Goal: Task Accomplishment & Management: Use online tool/utility

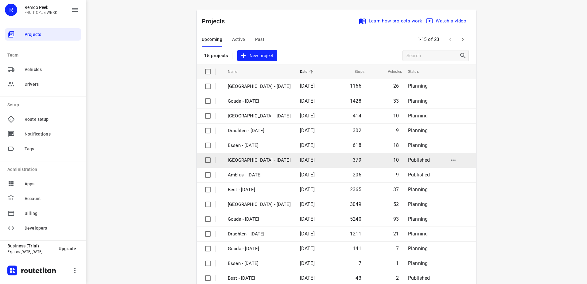
click at [257, 159] on p "[GEOGRAPHIC_DATA] - [DATE]" at bounding box center [259, 160] width 63 height 7
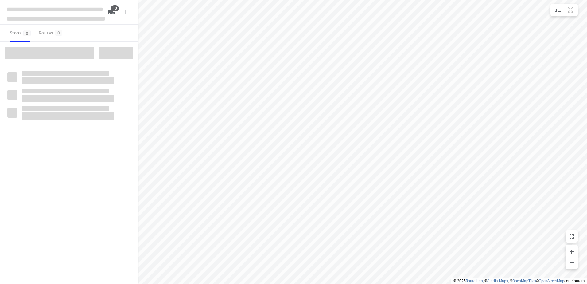
checkbox input "true"
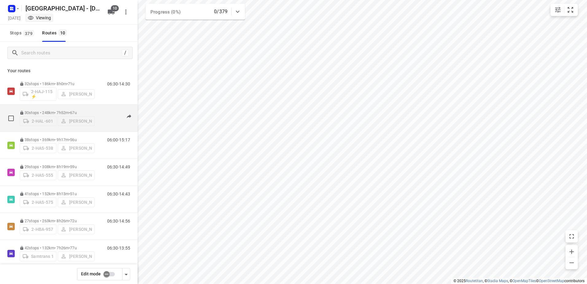
click at [49, 112] on p "30 stops • 248km • 7h52m • 67u" at bounding box center [57, 112] width 75 height 5
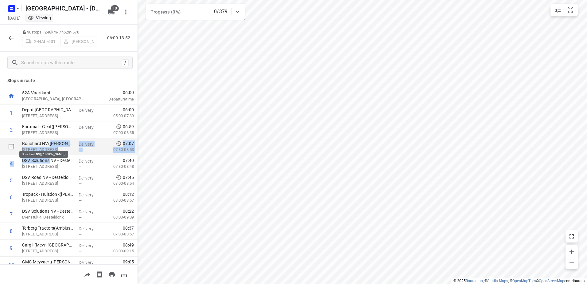
drag, startPoint x: 50, startPoint y: 162, endPoint x: 50, endPoint y: 142, distance: 20.6
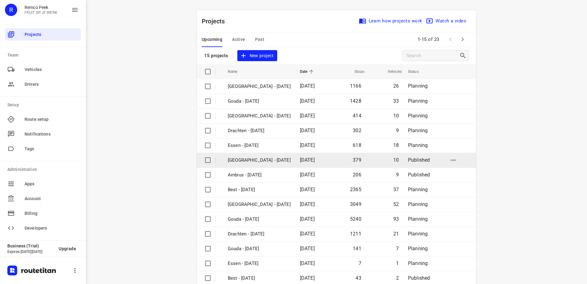
click at [251, 159] on p "[GEOGRAPHIC_DATA] - [DATE]" at bounding box center [259, 160] width 63 height 7
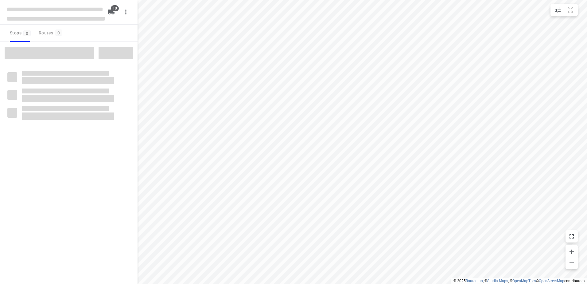
checkbox input "true"
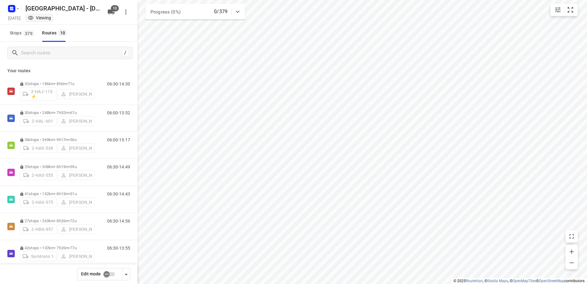
click at [110, 273] on input "checkbox" at bounding box center [106, 274] width 35 height 12
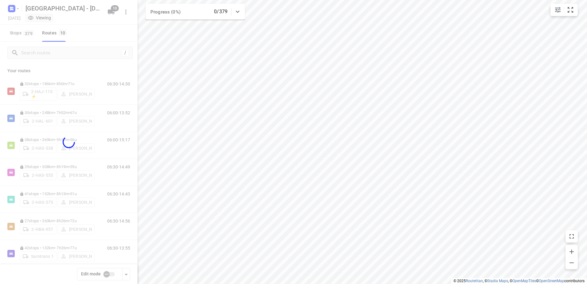
checkbox input "true"
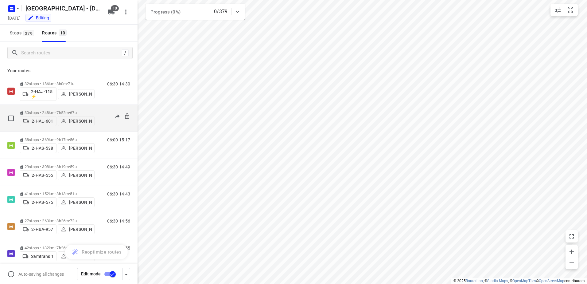
click at [33, 110] on p "30 stops • 248km • 7h52m • 67u" at bounding box center [57, 112] width 75 height 5
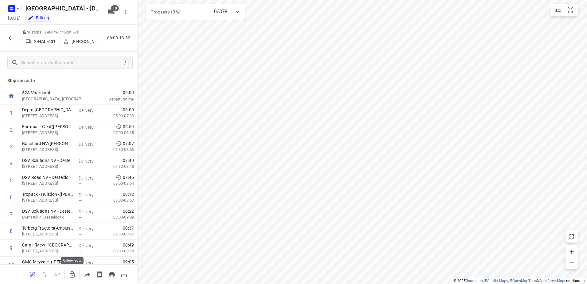
click at [73, 273] on icon "button" at bounding box center [71, 274] width 7 height 7
drag, startPoint x: 52, startPoint y: 165, endPoint x: 51, endPoint y: 147, distance: 18.1
drag, startPoint x: 49, startPoint y: 181, endPoint x: 49, endPoint y: 169, distance: 11.7
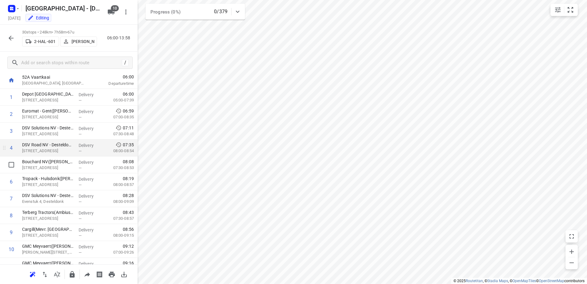
scroll to position [31, 0]
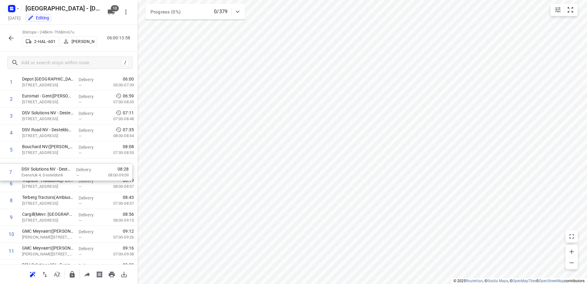
drag, startPoint x: 55, startPoint y: 182, endPoint x: 53, endPoint y: 168, distance: 14.2
drag, startPoint x: 44, startPoint y: 198, endPoint x: 51, endPoint y: 164, distance: 34.1
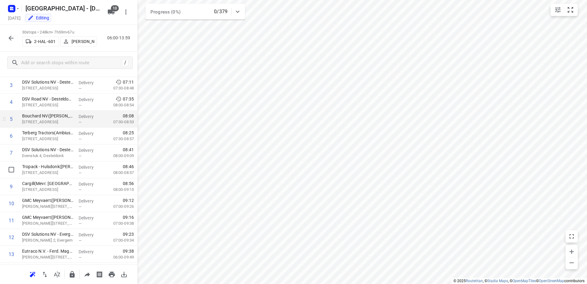
scroll to position [0, 0]
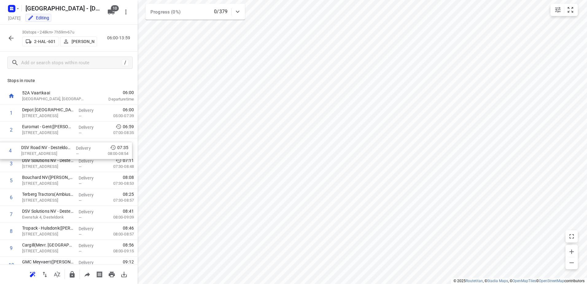
drag, startPoint x: 55, startPoint y: 163, endPoint x: 53, endPoint y: 149, distance: 14.5
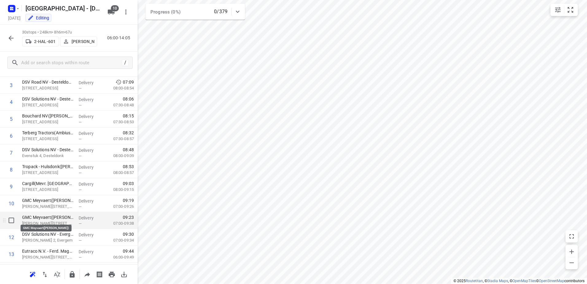
scroll to position [92, 0]
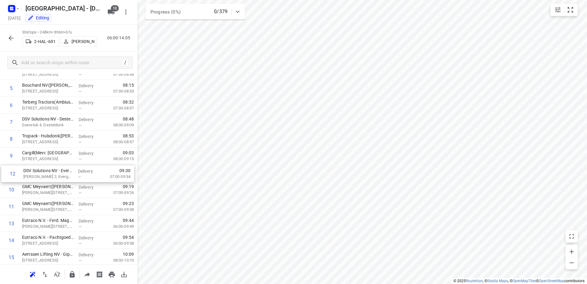
drag, startPoint x: 58, startPoint y: 206, endPoint x: 59, endPoint y: 171, distance: 35.0
click at [59, 171] on div "1 Depot [GEOGRAPHIC_DATA](Depot [GEOGRAPHIC_DATA]) [STREET_ADDRESS] Delivery — …" at bounding box center [69, 265] width 138 height 507
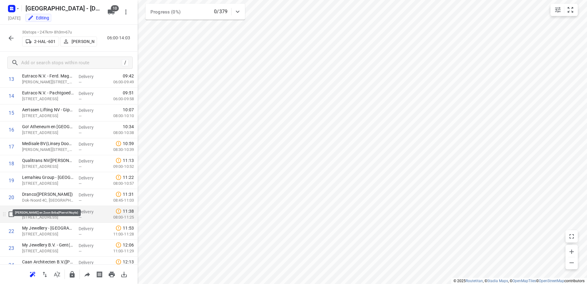
scroll to position [246, 0]
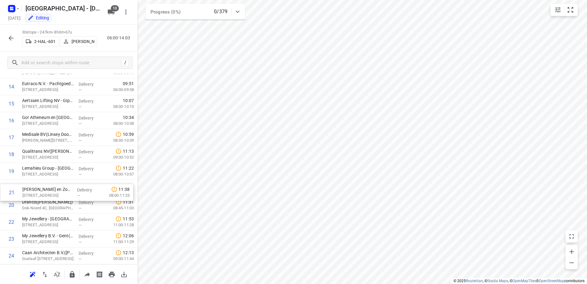
drag, startPoint x: 52, startPoint y: 203, endPoint x: 52, endPoint y: 188, distance: 15.1
click at [52, 188] on div "1 Depot [GEOGRAPHIC_DATA](Depot [GEOGRAPHIC_DATA]) [STREET_ADDRESS] Delivery — …" at bounding box center [69, 112] width 138 height 507
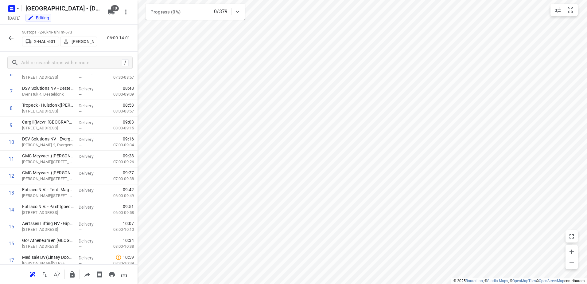
scroll to position [0, 0]
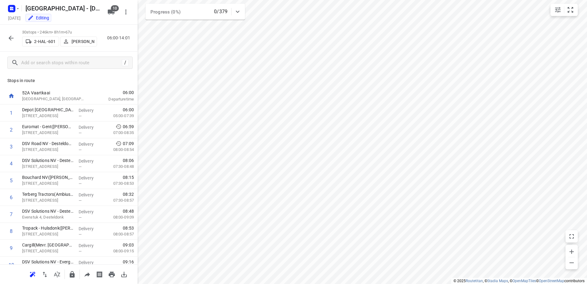
click at [10, 40] on icon "button" at bounding box center [10, 37] width 7 height 7
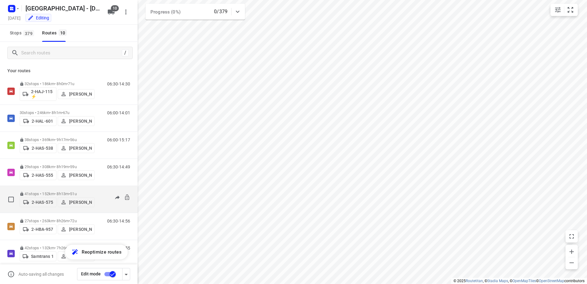
click at [38, 191] on p "41 stops • 152km • 8h13m • 51u" at bounding box center [57, 193] width 75 height 5
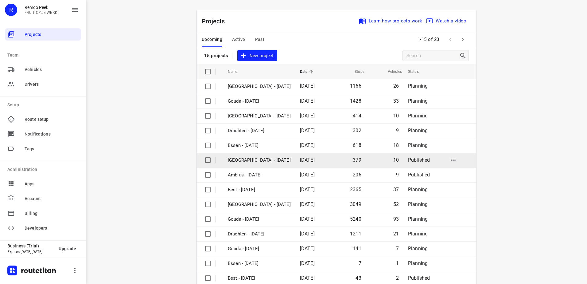
click at [252, 158] on p "[GEOGRAPHIC_DATA] - [DATE]" at bounding box center [259, 160] width 63 height 7
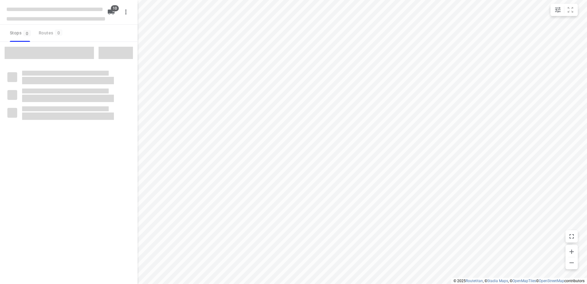
checkbox input "true"
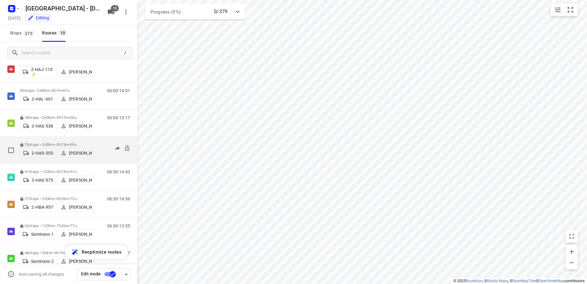
scroll to position [31, 0]
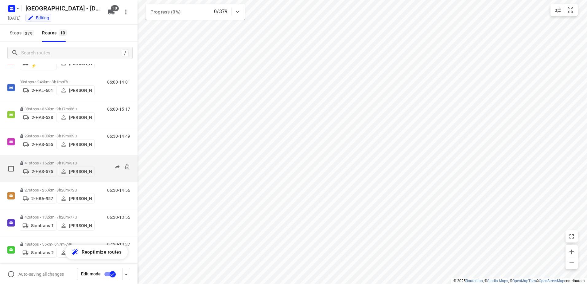
click at [31, 161] on p "41 stops • 152km • 8h13m • 51u" at bounding box center [57, 163] width 75 height 5
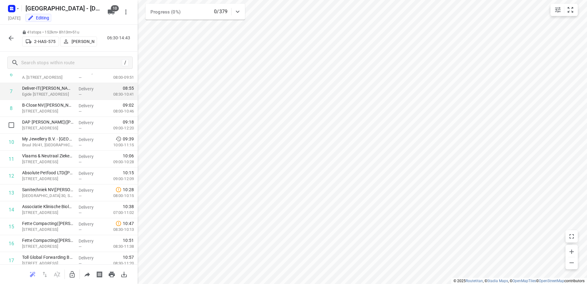
scroll to position [0, 0]
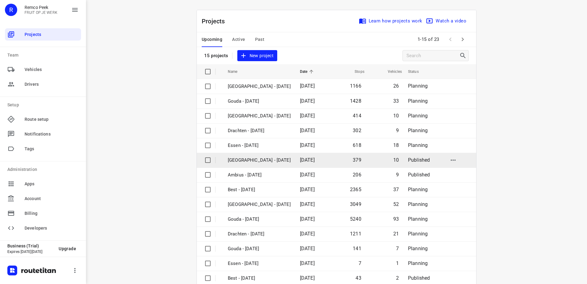
click at [255, 164] on td "[GEOGRAPHIC_DATA] - [DATE]" at bounding box center [258, 160] width 73 height 15
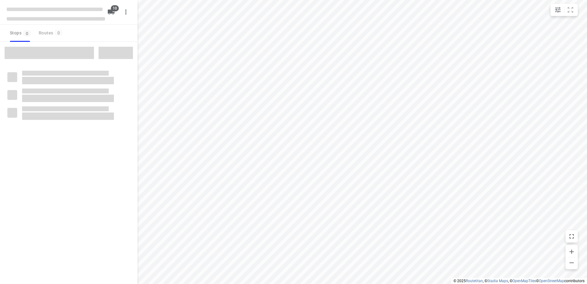
checkbox input "true"
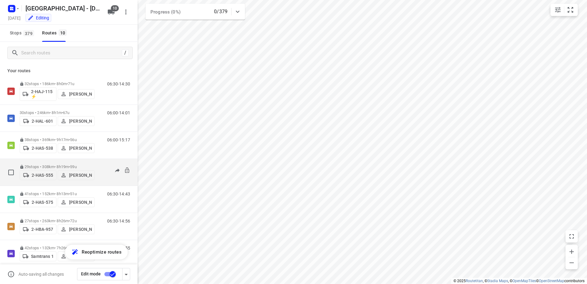
scroll to position [31, 0]
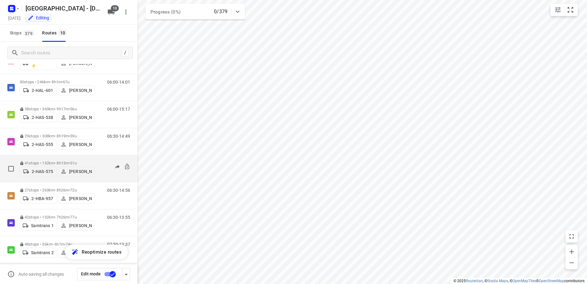
click at [35, 161] on p "41 stops • 152km • 8h13m • 51u" at bounding box center [57, 163] width 75 height 5
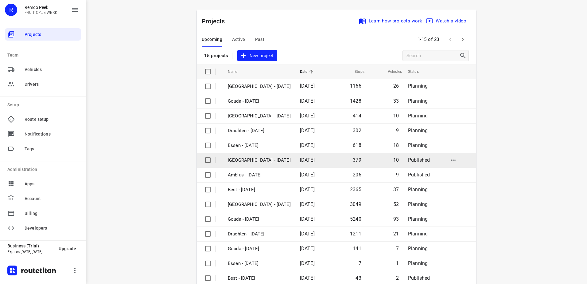
click at [258, 157] on p "[GEOGRAPHIC_DATA] - [DATE]" at bounding box center [259, 160] width 63 height 7
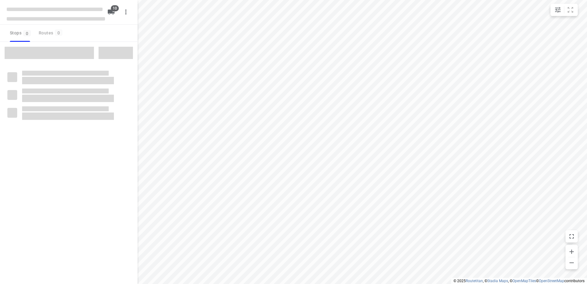
checkbox input "true"
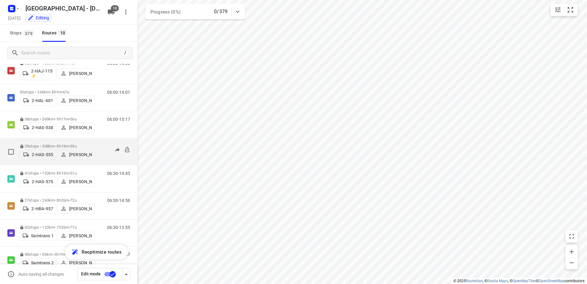
scroll to position [31, 0]
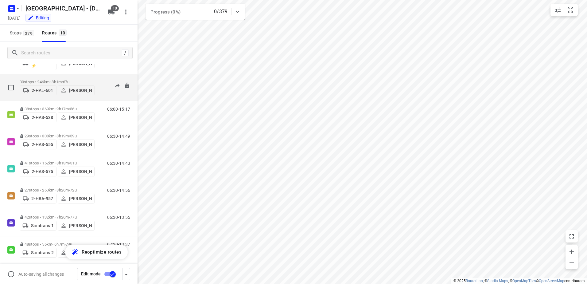
click at [28, 80] on p "30 stops • 246km • 8h1m • 67u" at bounding box center [57, 82] width 75 height 5
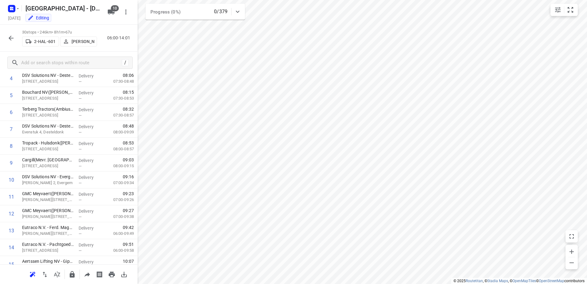
scroll to position [0, 0]
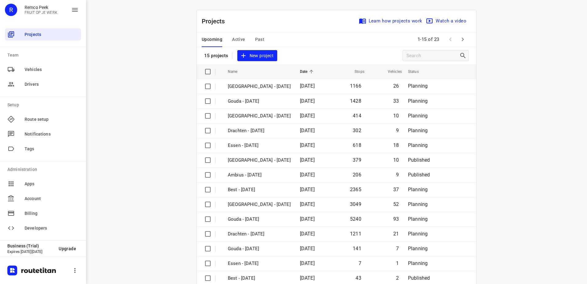
click at [15, 10] on div "R" at bounding box center [11, 10] width 12 height 12
